Goal: Complete application form

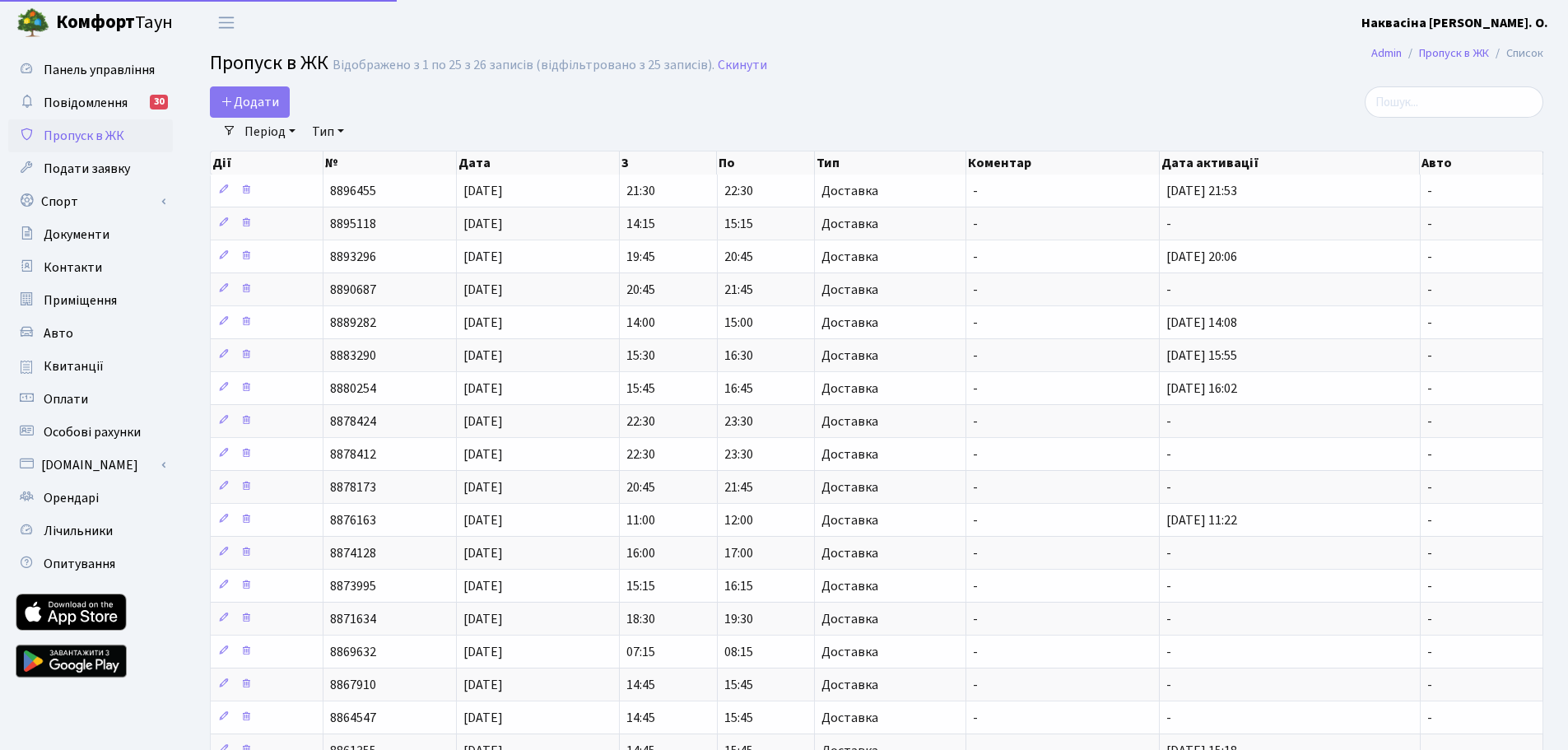
select select "25"
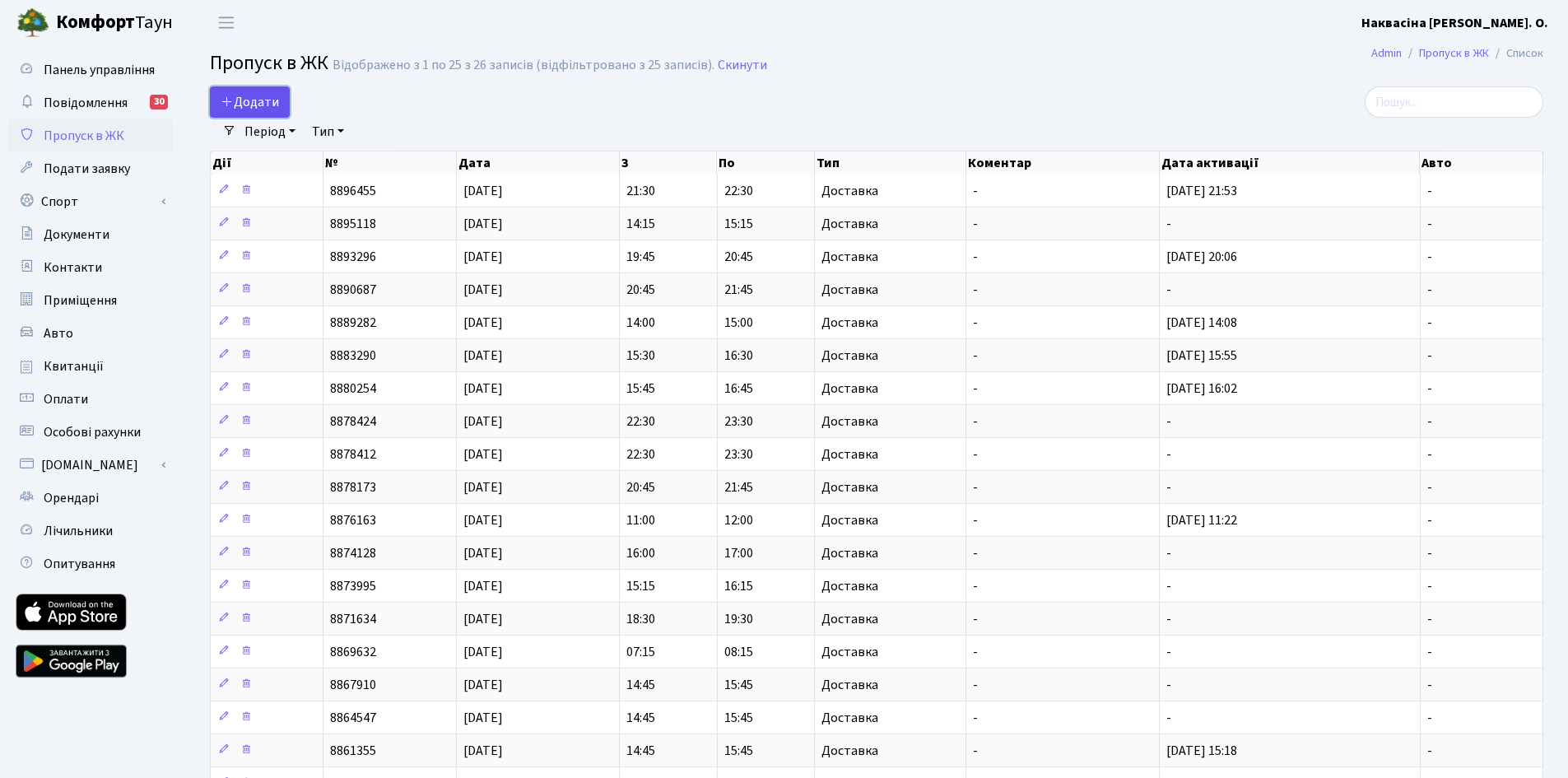
click at [276, 87] on link "Додати" at bounding box center [250, 102] width 80 height 32
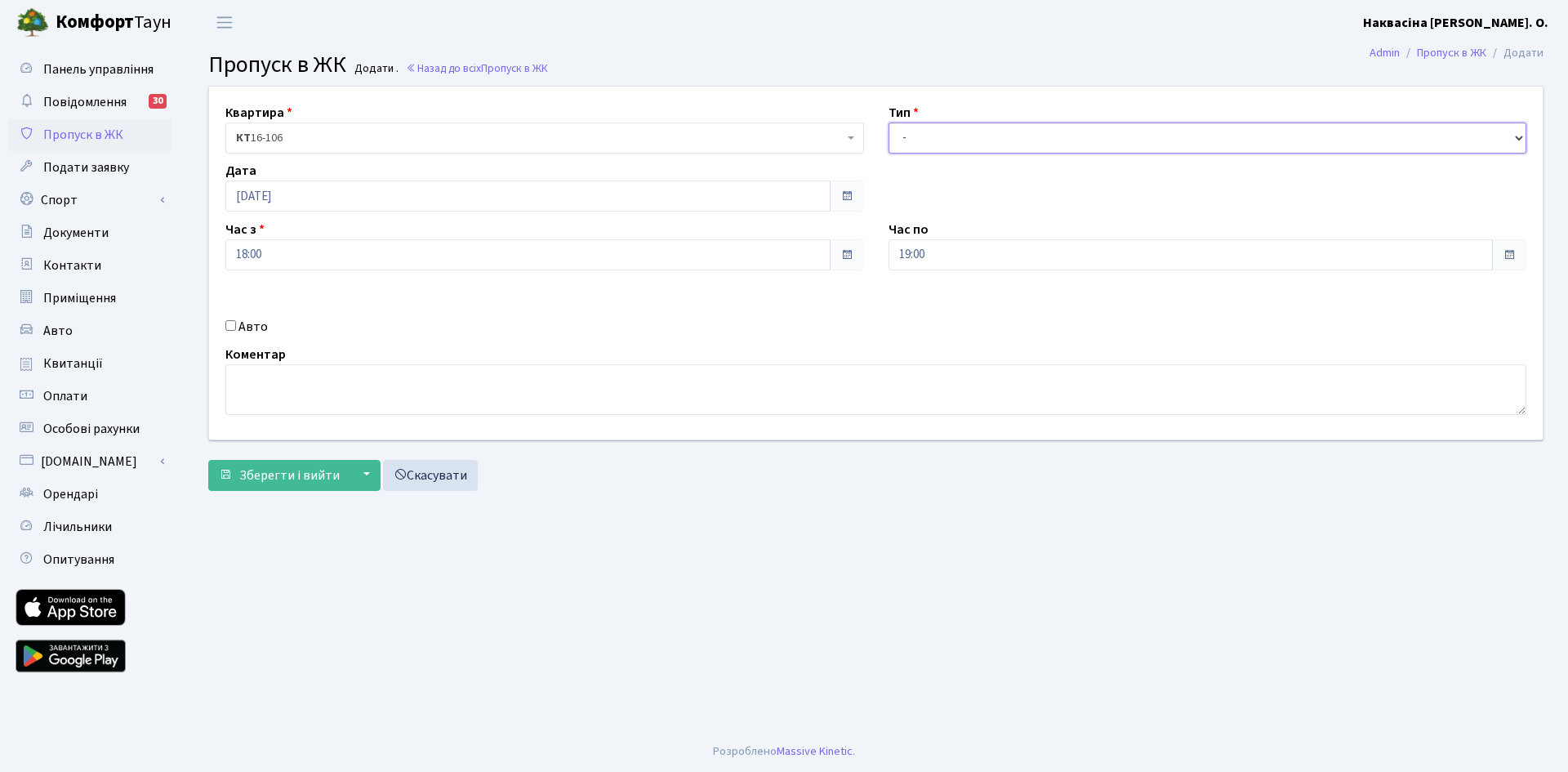
click at [1145, 132] on select "- Доставка Таксі Гості Сервіс" at bounding box center [1208, 137] width 639 height 31
select select "1"
click at [889, 122] on select "- Доставка Таксі Гості Сервіс" at bounding box center [1208, 137] width 639 height 31
click at [267, 495] on div "Квартира <b>КТ</b>&nbsp;&nbsp;&nbsp;&nbsp;16-106 КТ 16-106 Тип - Доставка Таксі…" at bounding box center [875, 293] width 1360 height 413
click at [273, 472] on span "Зберегти і вийти" at bounding box center [290, 476] width 101 height 18
